Goal: Information Seeking & Learning: Learn about a topic

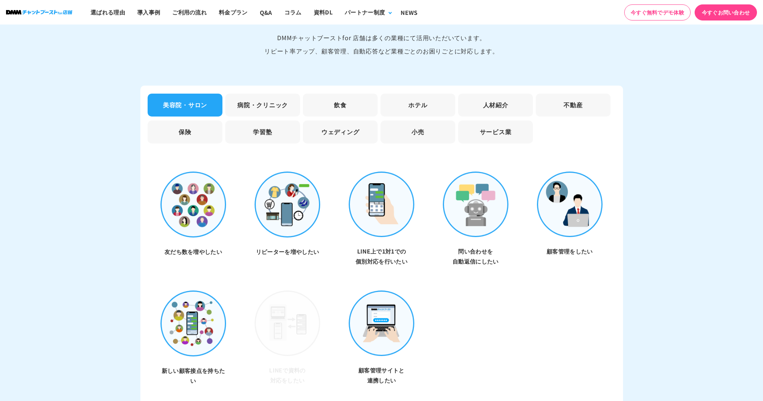
scroll to position [2471, 0]
click at [235, 102] on li "病院・クリニック" at bounding box center [262, 104] width 75 height 23
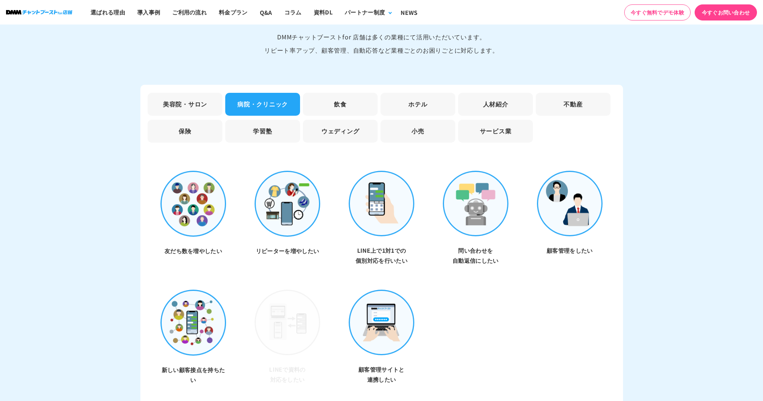
click at [332, 106] on li "飲食" at bounding box center [340, 104] width 75 height 23
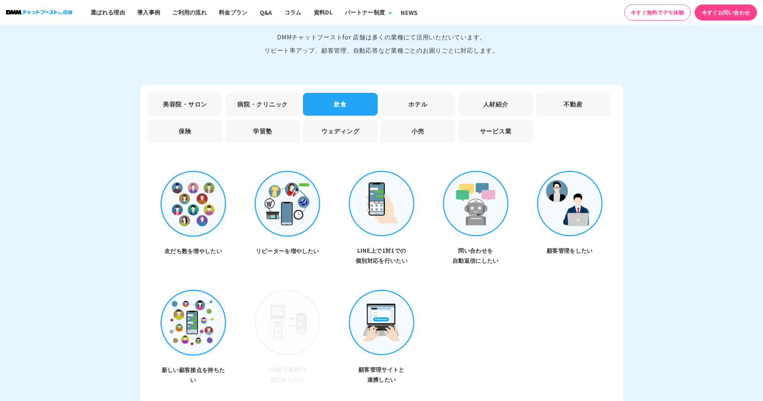
click at [413, 104] on li "ホテル" at bounding box center [418, 104] width 75 height 23
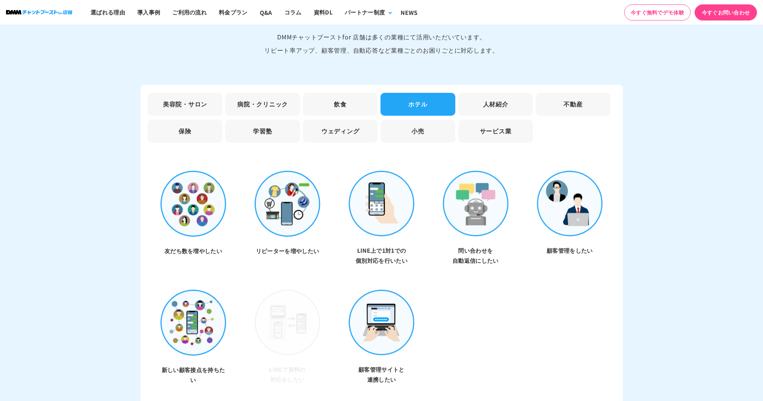
click at [466, 125] on li "サービス業" at bounding box center [495, 131] width 75 height 23
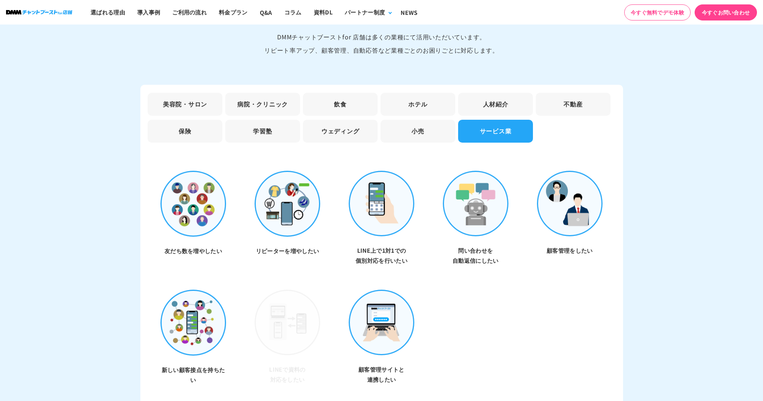
click at [413, 124] on li "小売" at bounding box center [418, 131] width 75 height 23
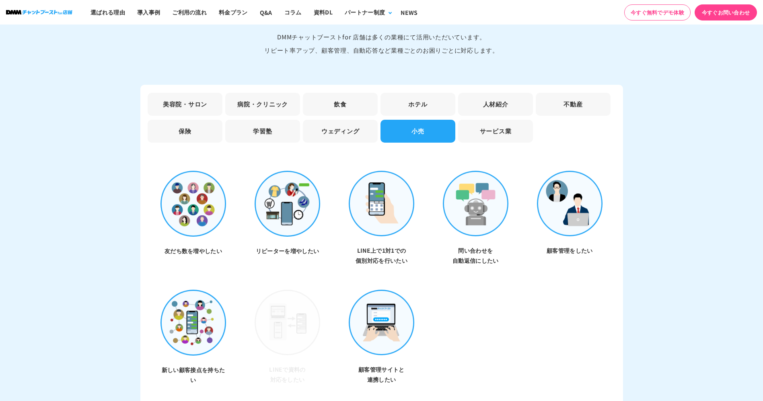
click at [333, 133] on li "ウェディング" at bounding box center [340, 131] width 75 height 23
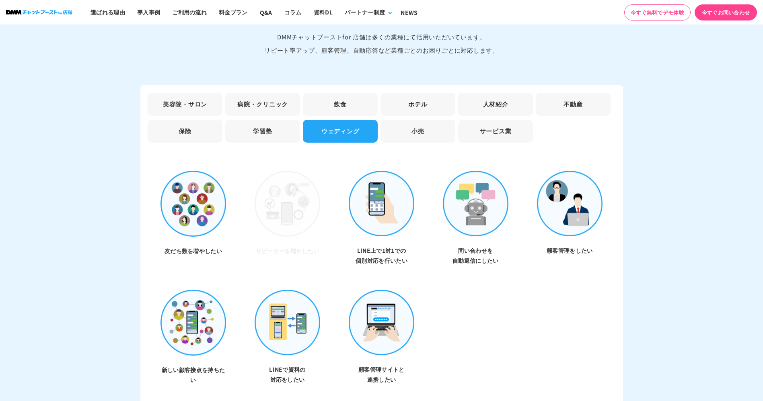
click at [279, 127] on li "学習塾" at bounding box center [262, 131] width 75 height 23
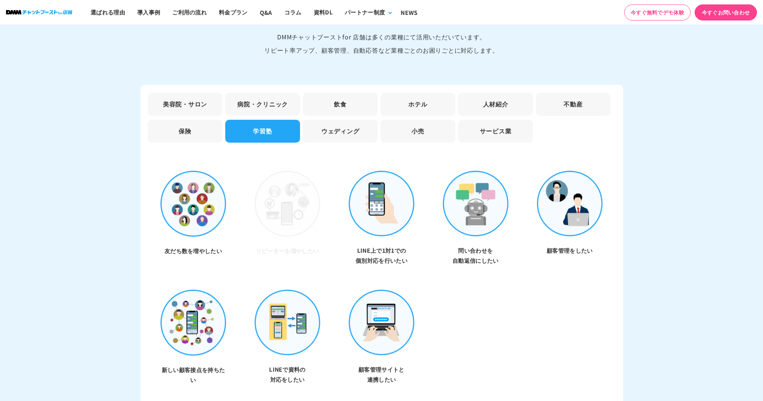
click at [195, 131] on li "保険" at bounding box center [185, 131] width 75 height 23
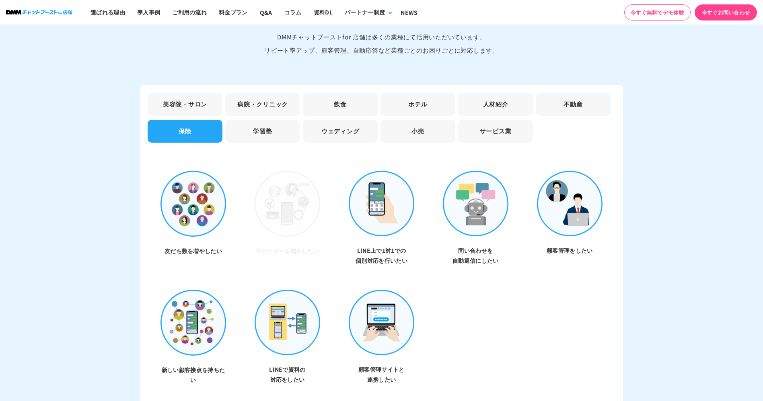
click at [476, 115] on ul "美容院・サロン 病院・クリニック 飲食 ホテル 人材紹介 不動産 保険 学習塾 ウェディング 小売 サービス業" at bounding box center [381, 120] width 471 height 54
click at [482, 105] on li "人材紹介" at bounding box center [495, 104] width 75 height 23
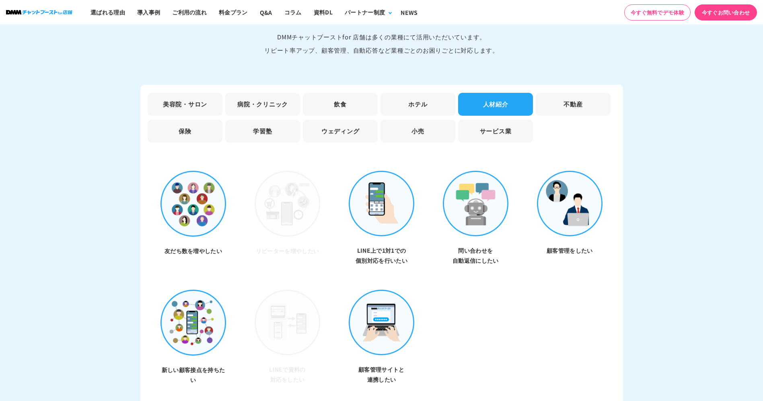
click at [541, 103] on li "不動産" at bounding box center [573, 104] width 75 height 23
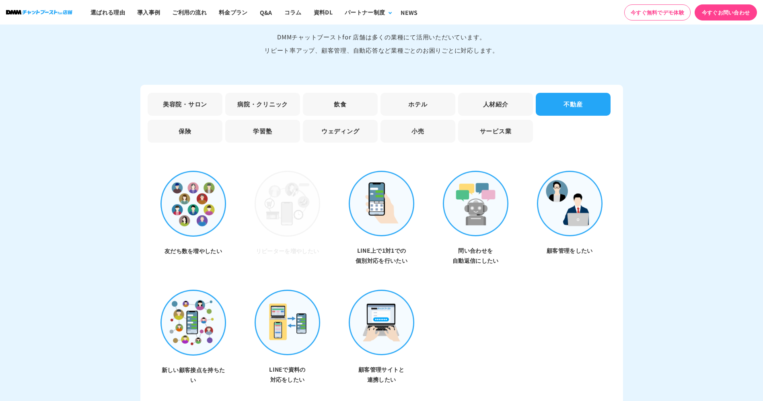
click at [440, 126] on li "小売" at bounding box center [418, 131] width 75 height 23
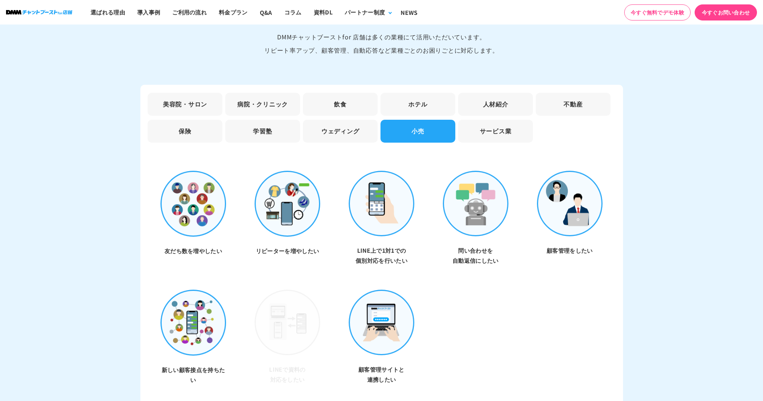
click at [201, 99] on li "美容院・サロン" at bounding box center [185, 104] width 75 height 23
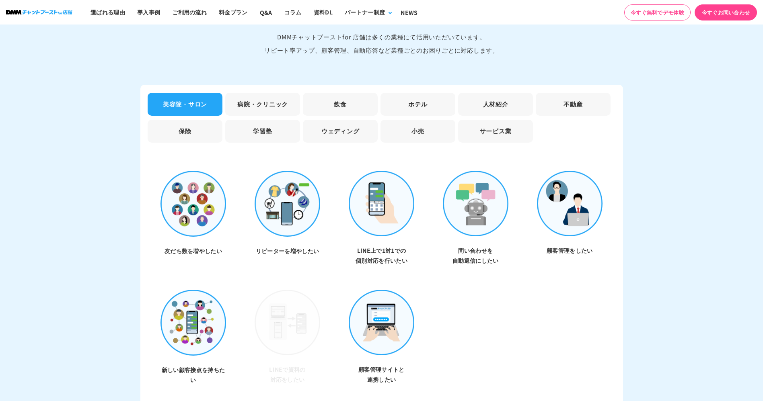
click at [281, 102] on li "病院・クリニック" at bounding box center [262, 104] width 75 height 23
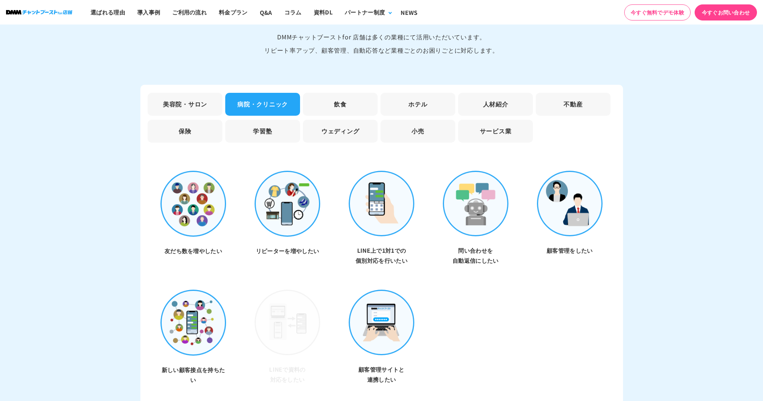
click at [370, 101] on li "飲食" at bounding box center [340, 104] width 75 height 23
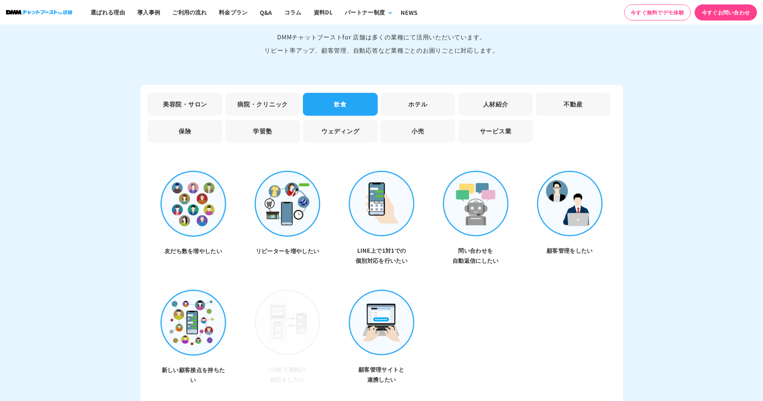
click at [490, 126] on li "サービス業" at bounding box center [495, 131] width 75 height 23
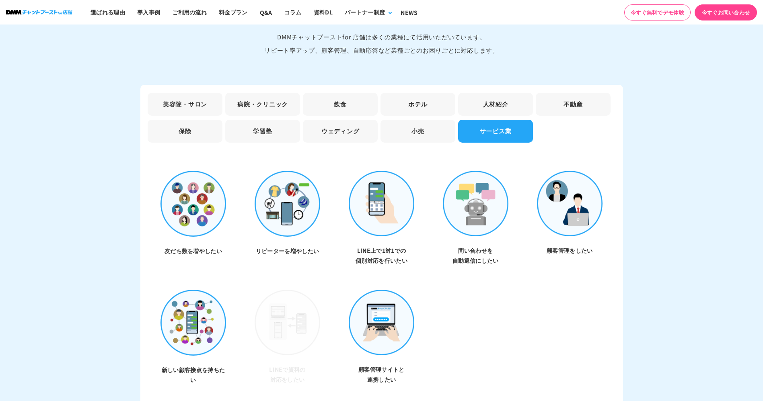
click at [204, 104] on li "美容院・サロン" at bounding box center [185, 104] width 75 height 23
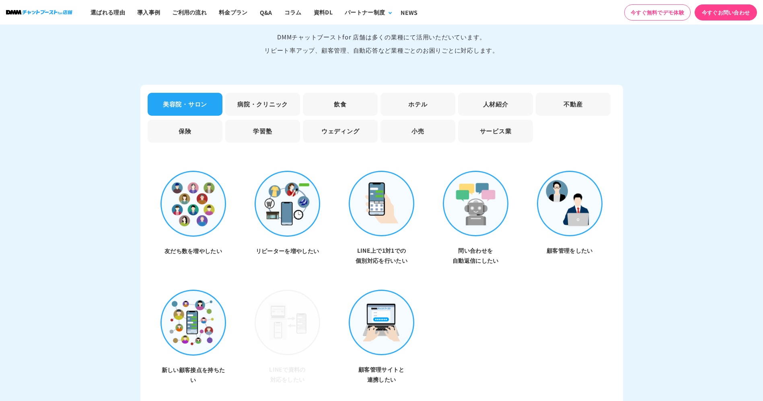
click at [265, 101] on li "病院・クリニック" at bounding box center [262, 104] width 75 height 23
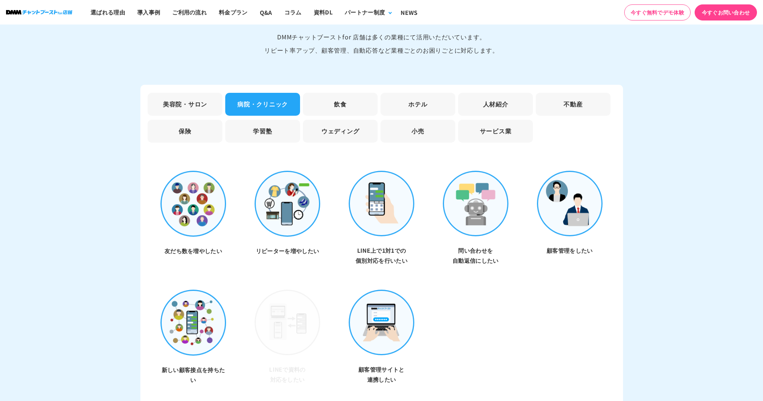
click at [327, 108] on li "飲食" at bounding box center [340, 104] width 75 height 23
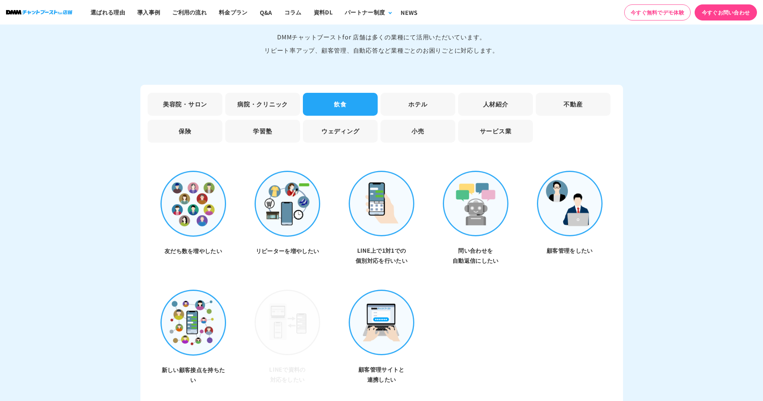
click at [214, 101] on li "美容院・サロン" at bounding box center [185, 104] width 75 height 23
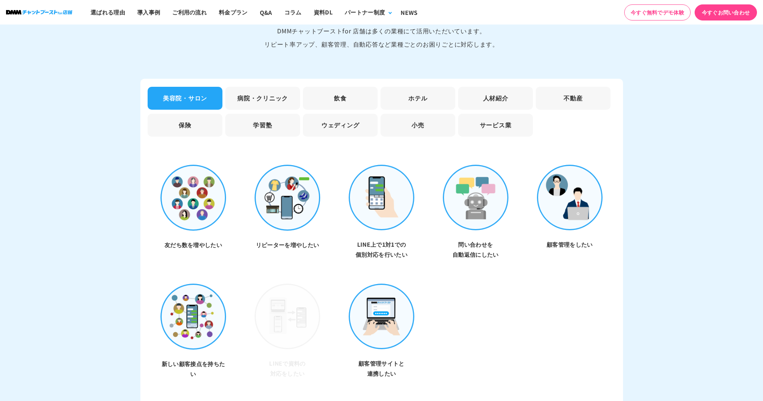
scroll to position [2476, 0]
click at [331, 101] on li "飲食" at bounding box center [340, 99] width 75 height 23
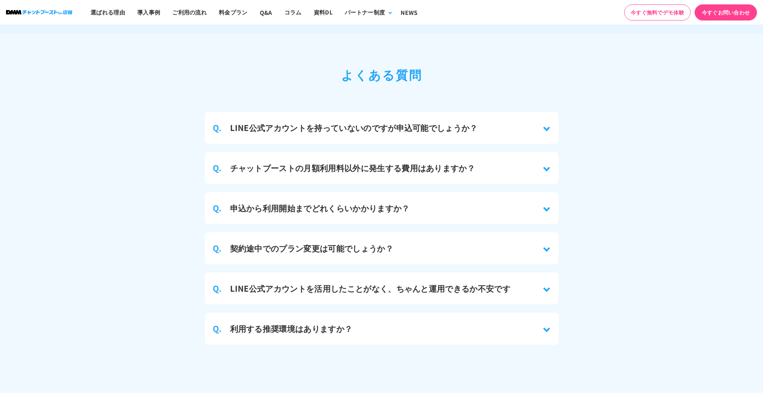
scroll to position [3706, 0]
click at [449, 170] on div "Q. チャットブーストの月額利用料以外に発生する費用はありますか？" at bounding box center [382, 169] width 354 height 32
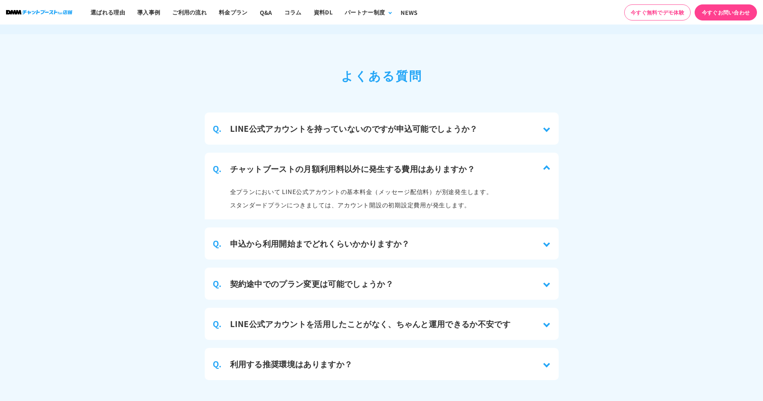
click at [449, 170] on div "Q. チャットブーストの月額利用料以外に発生する費用はありますか？" at bounding box center [382, 169] width 354 height 32
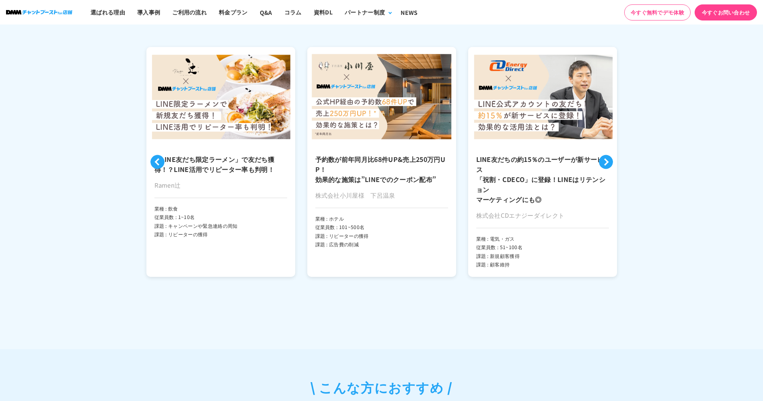
scroll to position [2032, 0]
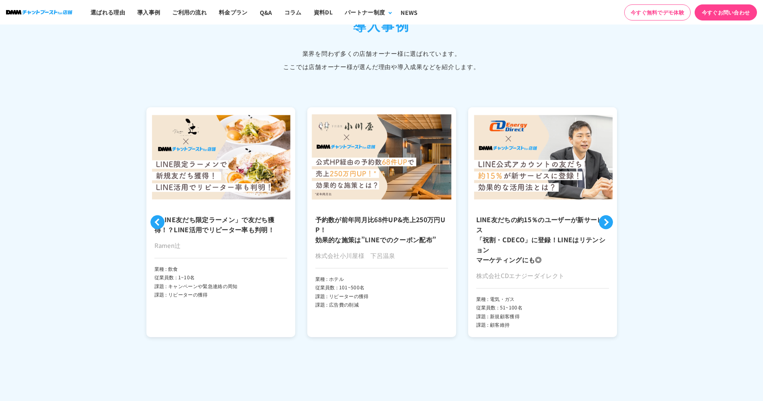
click at [254, 215] on h3 "「LINE友だち限定ラーメン」で友だち獲得！？LINE活用でリピーター率も判明！" at bounding box center [220, 225] width 133 height 20
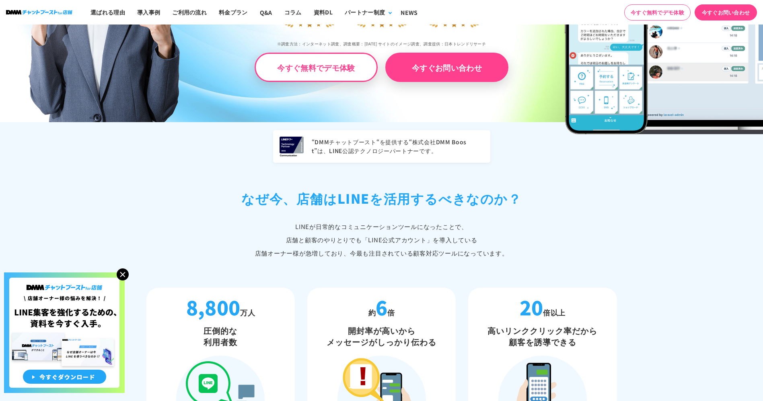
scroll to position [138, 0]
